Goal: Transaction & Acquisition: Purchase product/service

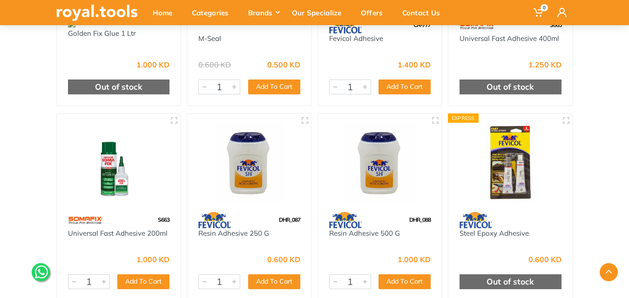
scroll to position [419, 0]
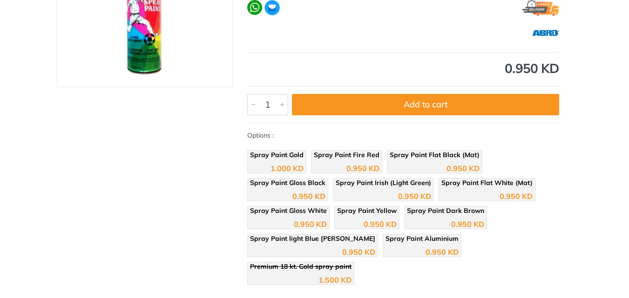
scroll to position [326, 0]
